Goal: Find specific fact: Find specific fact

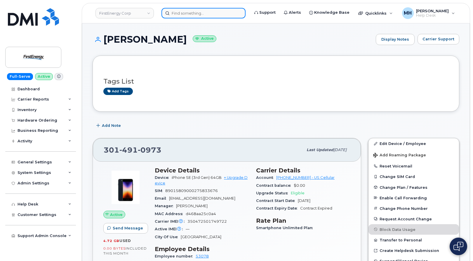
click at [227, 15] on input at bounding box center [203, 13] width 84 height 11
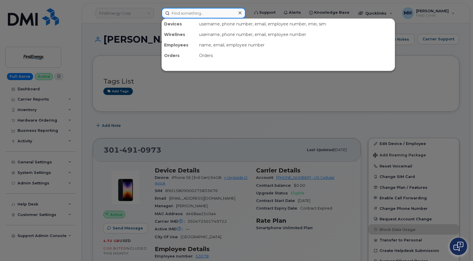
paste input "330-690-2269"
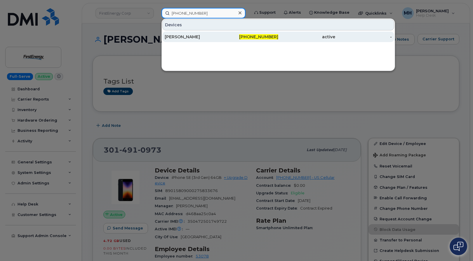
type input "330-690-2269"
click at [201, 36] on div "[PERSON_NAME]" at bounding box center [193, 37] width 57 height 6
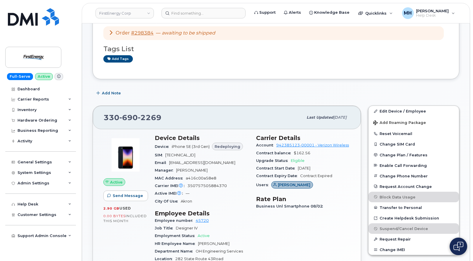
scroll to position [146, 0]
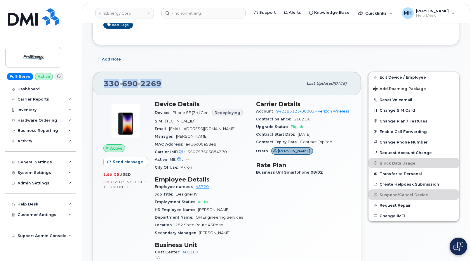
drag, startPoint x: 163, startPoint y: 85, endPoint x: 100, endPoint y: 85, distance: 62.8
click at [100, 85] on div "[PHONE_NUMBER] Last updated [DATE]" at bounding box center [227, 83] width 268 height 23
copy span "[PHONE_NUMBER]"
